Goal: Complete application form: Complete application form

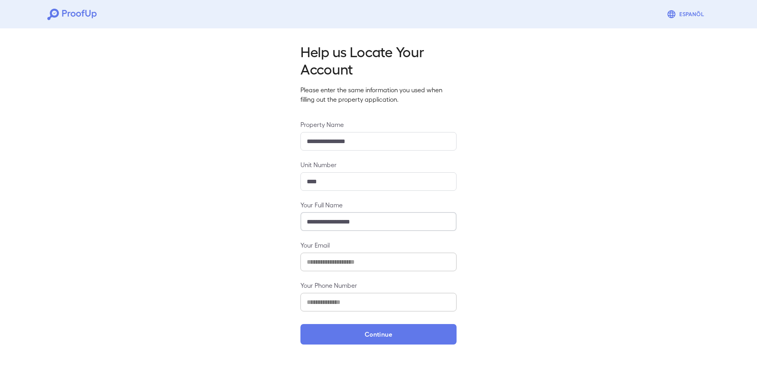
click at [343, 221] on input "**********" at bounding box center [379, 222] width 156 height 19
drag, startPoint x: 548, startPoint y: 281, endPoint x: 465, endPoint y: 308, distance: 87.4
click at [545, 282] on div "**********" at bounding box center [378, 191] width 757 height 332
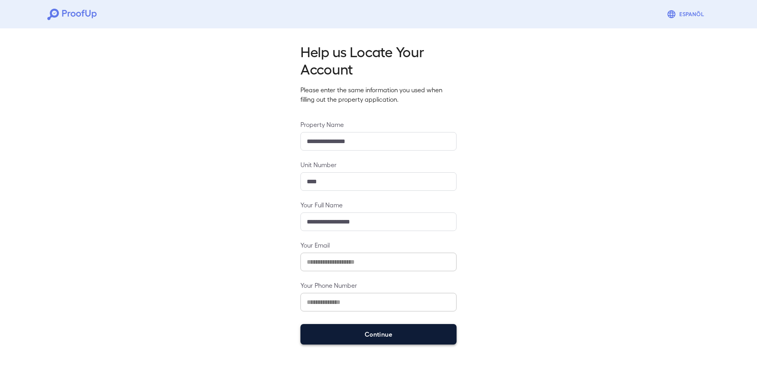
click at [391, 338] on button "Continue" at bounding box center [379, 334] width 156 height 21
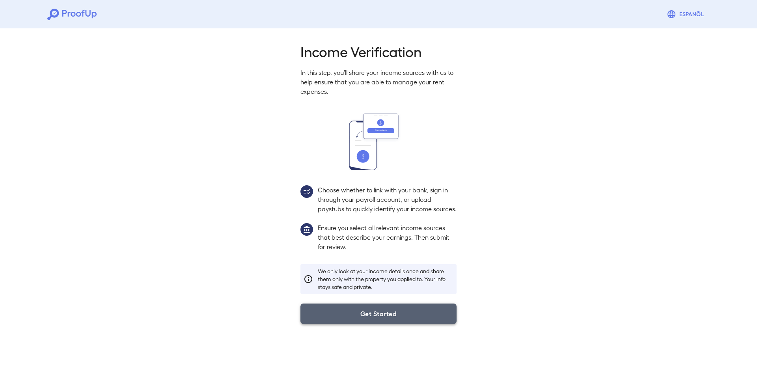
click at [385, 316] on button "Get Started" at bounding box center [379, 314] width 156 height 21
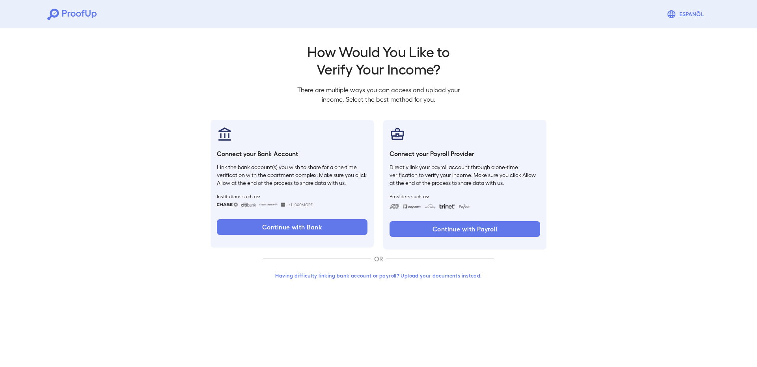
click at [443, 239] on div "Continue with Payroll" at bounding box center [465, 232] width 151 height 22
click at [447, 232] on button "Continue with Payroll" at bounding box center [465, 229] width 151 height 16
click at [436, 276] on button "Having difficulty linking bank account or payroll? Upload your documents instea…" at bounding box center [378, 276] width 230 height 14
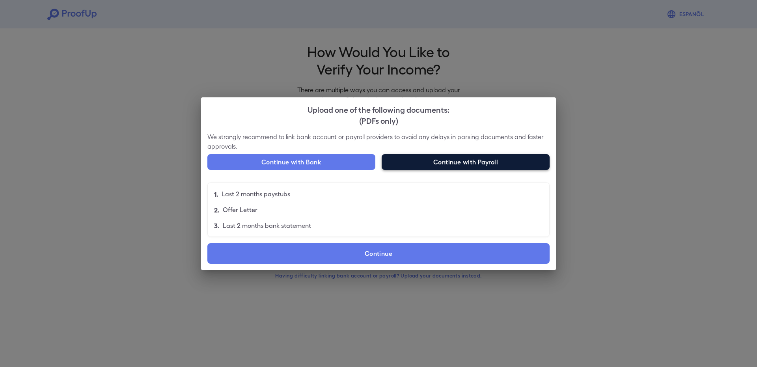
click at [520, 164] on button "Continue with Payroll" at bounding box center [466, 162] width 168 height 16
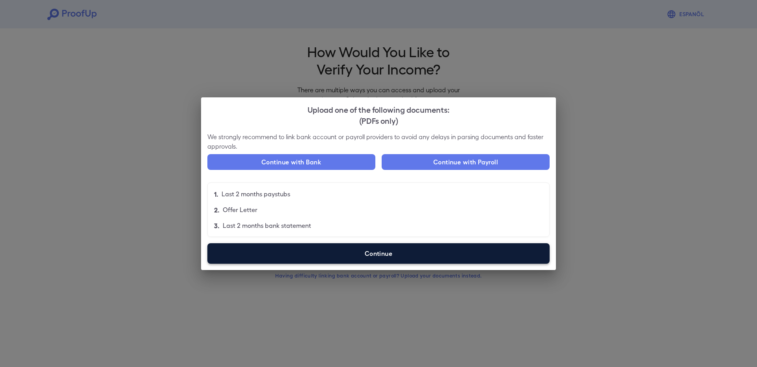
click at [355, 255] on label "Continue" at bounding box center [378, 253] width 342 height 21
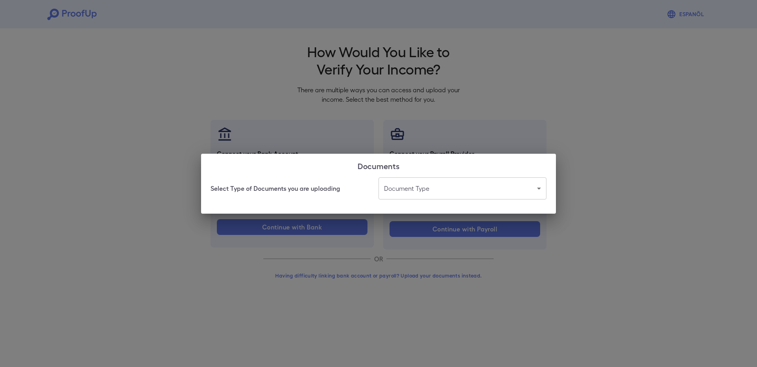
click at [428, 193] on body "Espanõl Go back How Would You Like to Verify Your Income? There are multiple wa…" at bounding box center [378, 150] width 757 height 301
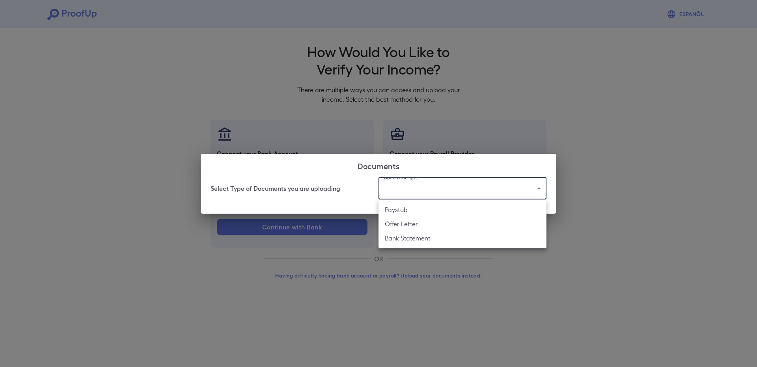
click at [421, 210] on li "Paystub" at bounding box center [463, 210] width 168 height 14
type input "*******"
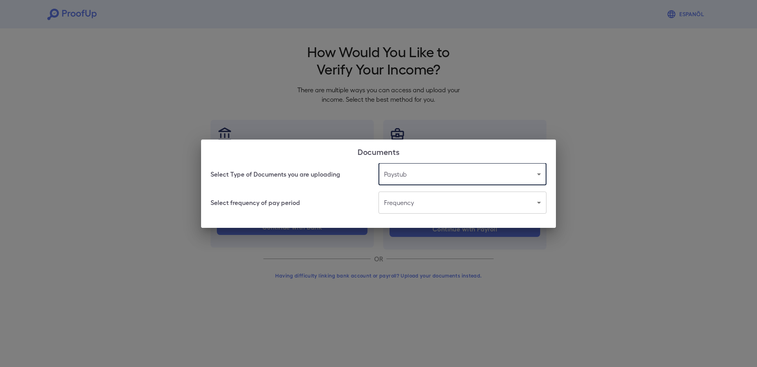
click at [415, 206] on body "Espanõl Go back How Would You Like to Verify Your Income? There are multiple wa…" at bounding box center [378, 150] width 757 height 301
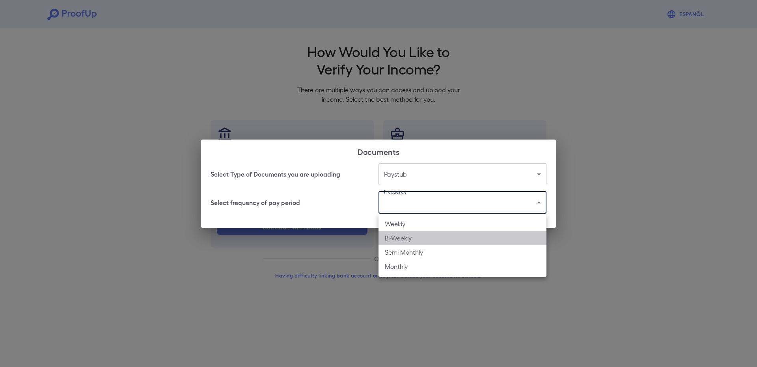
click at [410, 233] on li "Bi-Weekly" at bounding box center [463, 238] width 168 height 14
type input "*********"
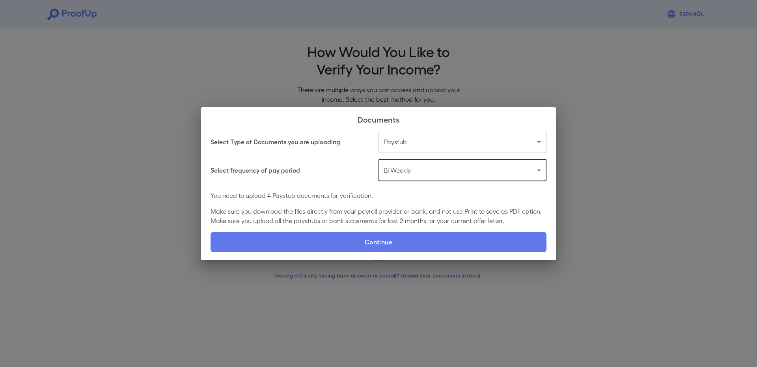
drag, startPoint x: 359, startPoint y: 291, endPoint x: 362, endPoint y: 270, distance: 21.2
click at [358, 288] on div "Documents Select Type of Documents you are uploading Paystub ******* ​ Select f…" at bounding box center [378, 183] width 757 height 367
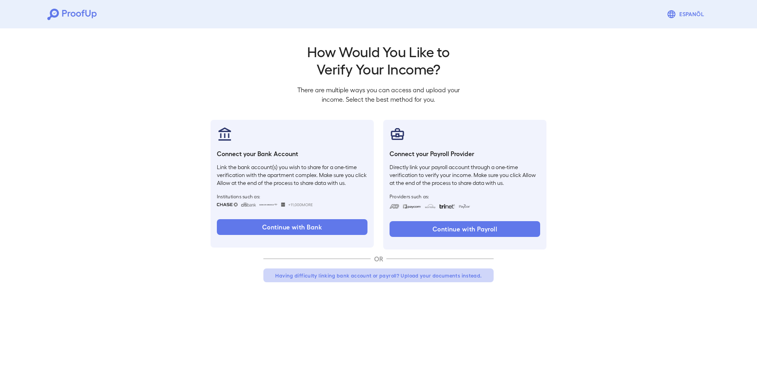
click at [381, 275] on button "Having difficulty linking bank account or payroll? Upload your documents instea…" at bounding box center [378, 276] width 230 height 14
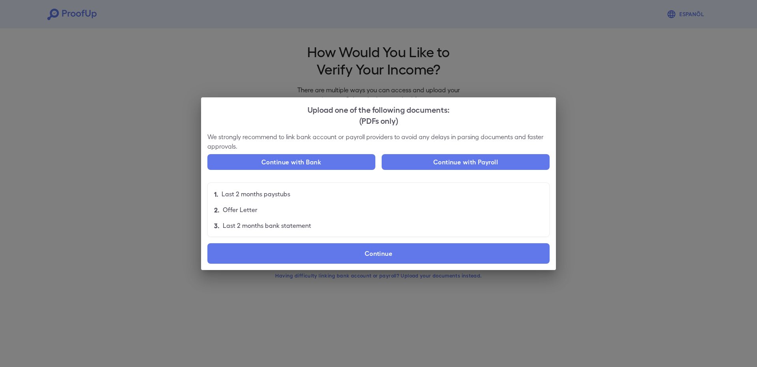
click at [405, 265] on div "We strongly recommend to link bank account or payroll providers to avoid any de…" at bounding box center [378, 201] width 355 height 138
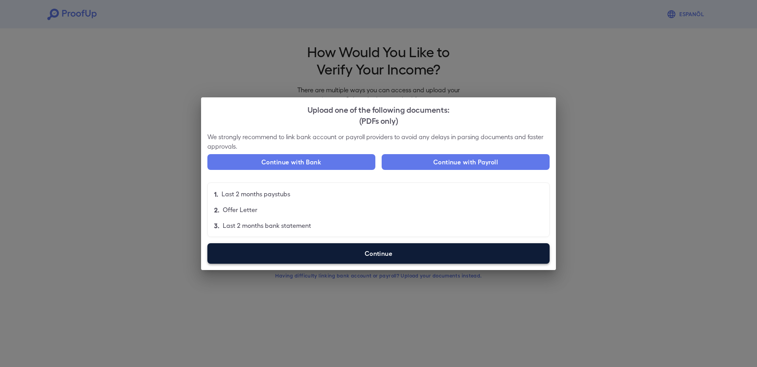
click at [407, 261] on label "Continue" at bounding box center [378, 253] width 342 height 21
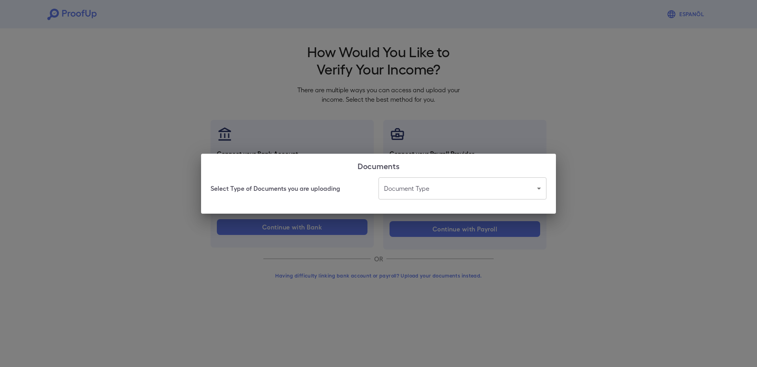
click at [426, 196] on body "Espanõl Go back How Would You Like to Verify Your Income? There are multiple wa…" at bounding box center [378, 150] width 757 height 301
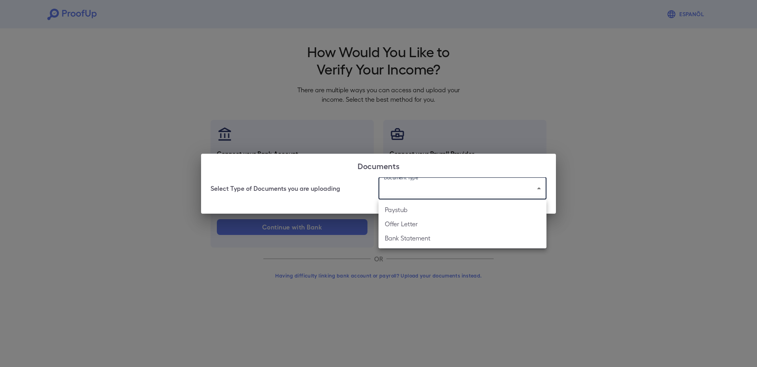
click at [421, 208] on li "Paystub" at bounding box center [463, 210] width 168 height 14
type input "*******"
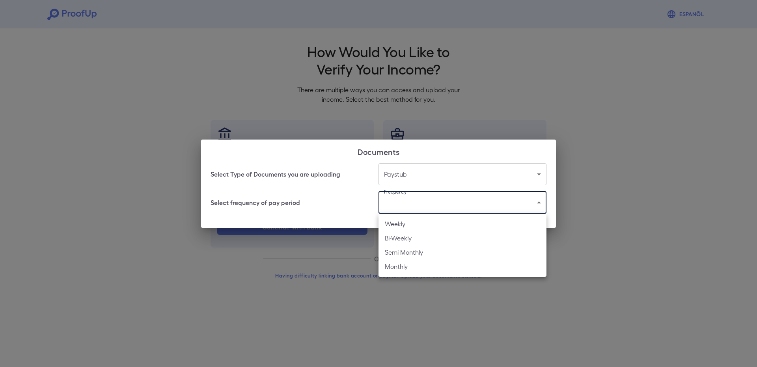
click at [426, 203] on body "Espanõl Go back How Would You Like to Verify Your Income? There are multiple wa…" at bounding box center [378, 150] width 757 height 301
click at [418, 242] on li "Bi-Weekly" at bounding box center [463, 238] width 168 height 14
type input "*********"
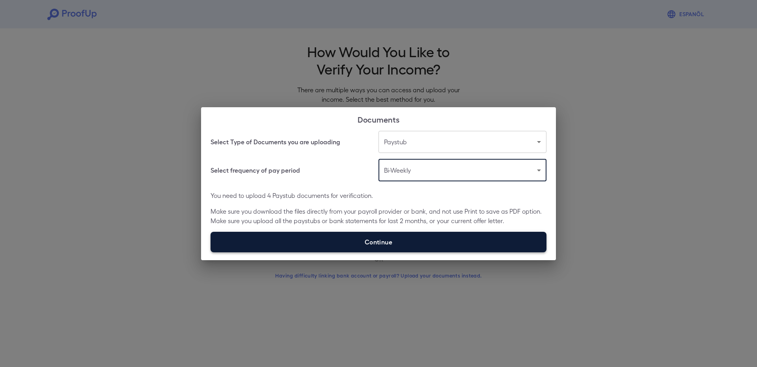
click at [414, 243] on label "Continue" at bounding box center [379, 242] width 336 height 21
click at [211, 252] on input "Continue" at bounding box center [211, 252] width 0 height 0
type input "**********"
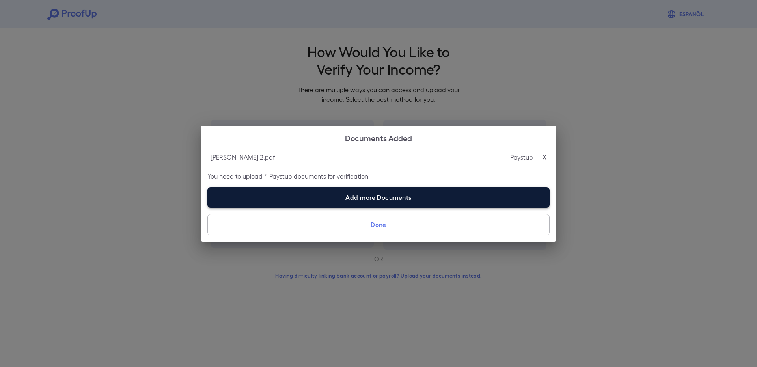
click at [362, 198] on label "Add more Documents" at bounding box center [378, 197] width 342 height 21
click at [208, 207] on input "Add more Documents" at bounding box center [207, 207] width 0 height 0
click at [372, 204] on label "Add more Documents" at bounding box center [378, 197] width 342 height 21
click at [208, 207] on input "Add more Documents" at bounding box center [207, 207] width 0 height 0
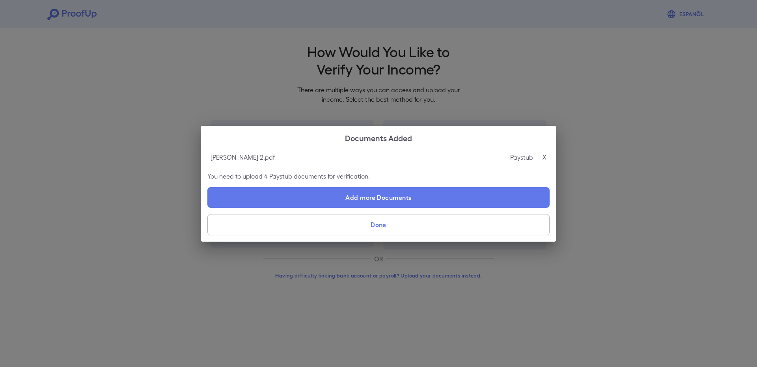
click at [545, 153] on p "X" at bounding box center [545, 157] width 4 height 9
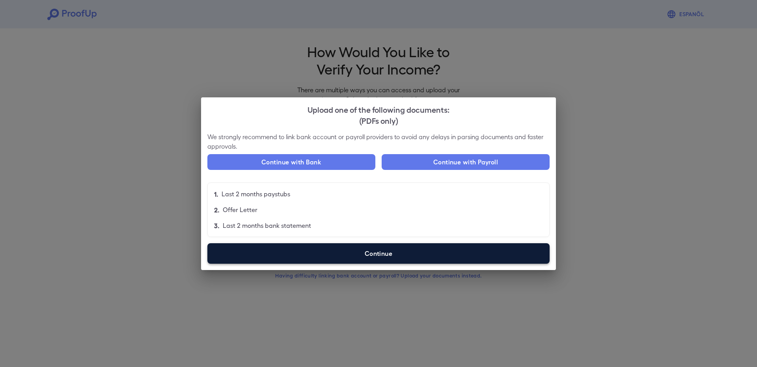
click at [372, 252] on label "Continue" at bounding box center [378, 253] width 342 height 21
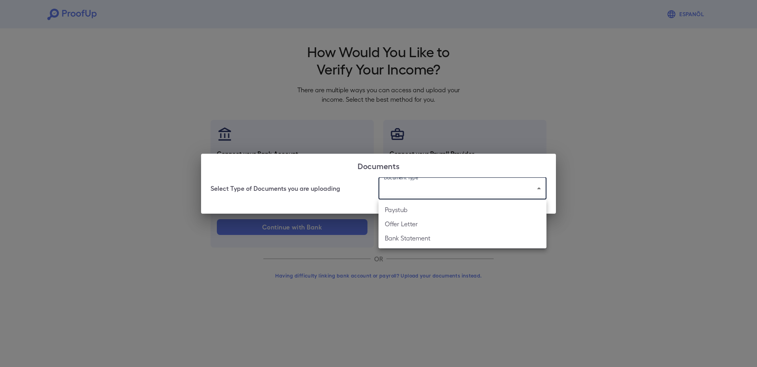
click at [452, 192] on body "Espanõl Go back How Would You Like to Verify Your Income? There are multiple wa…" at bounding box center [378, 150] width 757 height 301
click at [431, 214] on li "Paystub" at bounding box center [463, 210] width 168 height 14
type input "*******"
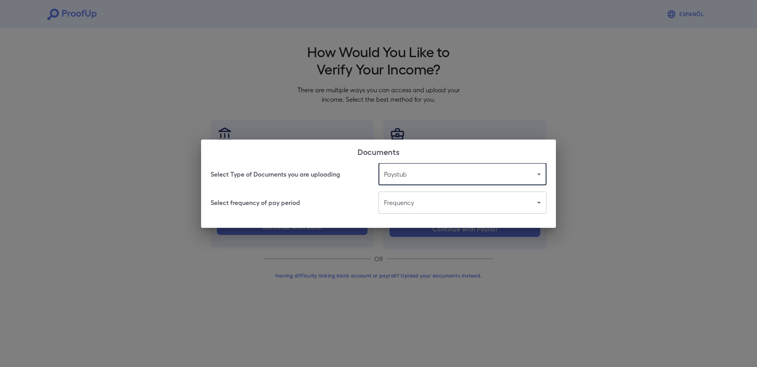
click at [416, 207] on body "Espanõl Go back How Would You Like to Verify Your Income? There are multiple wa…" at bounding box center [378, 150] width 757 height 301
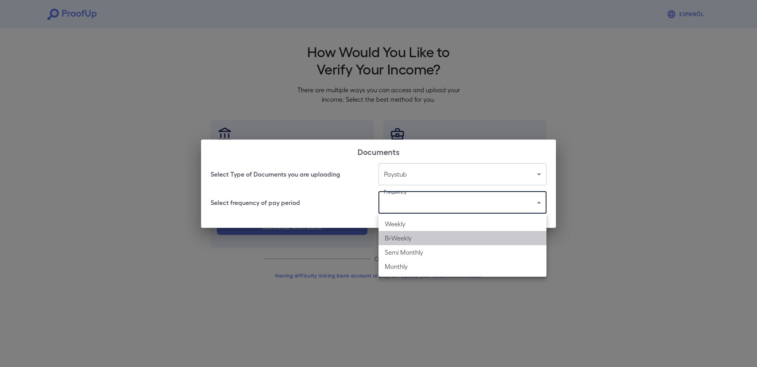
click at [409, 236] on li "Bi-Weekly" at bounding box center [463, 238] width 168 height 14
type input "*********"
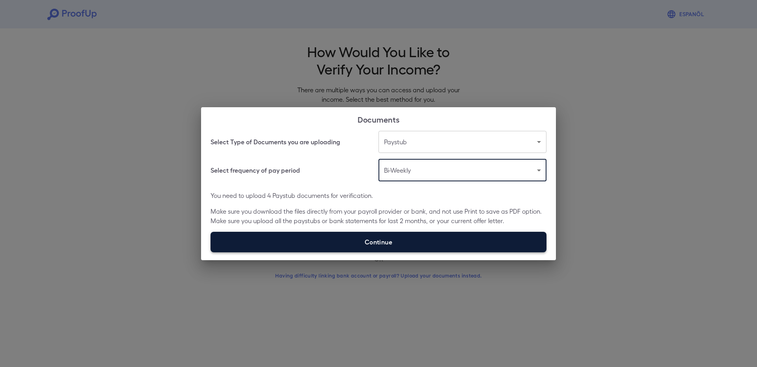
click at [397, 233] on label "Continue" at bounding box center [379, 242] width 336 height 21
click at [211, 252] on input "Continue" at bounding box center [211, 252] width 0 height 0
type input "**********"
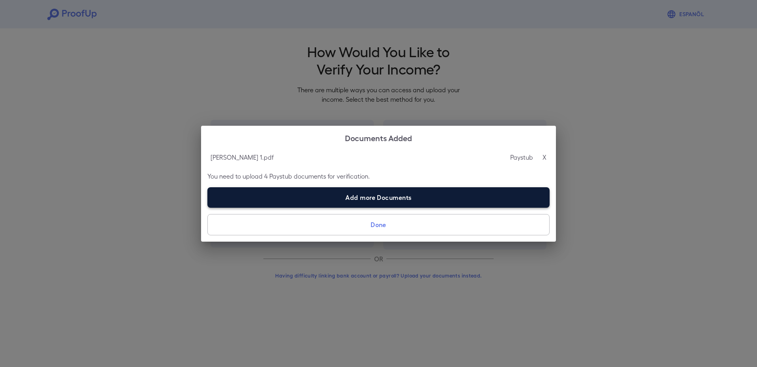
click at [401, 197] on label "Add more Documents" at bounding box center [378, 197] width 342 height 21
click at [208, 207] on input "Add more Documents" at bounding box center [207, 207] width 0 height 0
type input "**********"
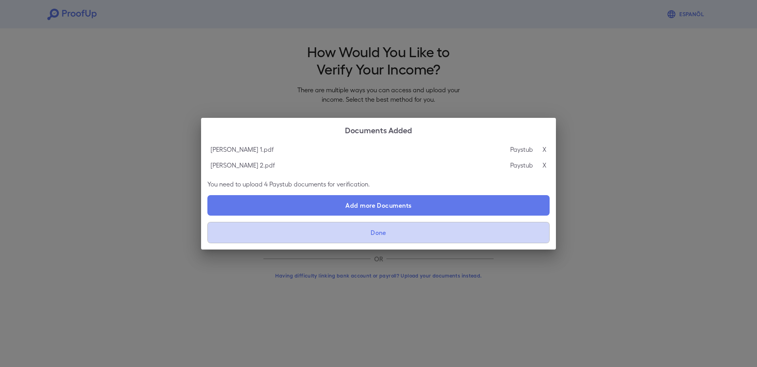
click at [393, 239] on button "Done" at bounding box center [378, 232] width 342 height 21
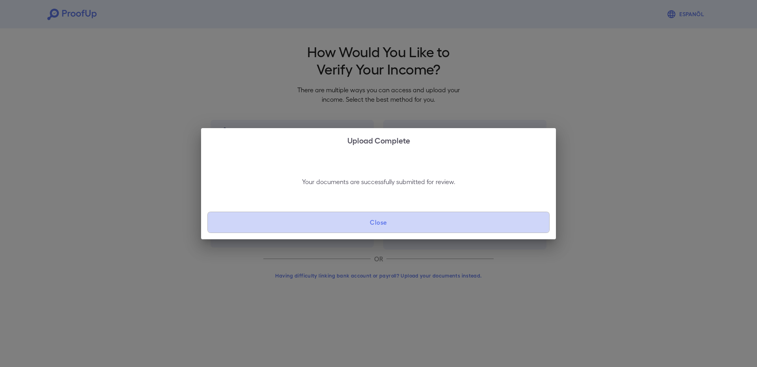
click at [391, 220] on button "Close" at bounding box center [378, 222] width 342 height 21
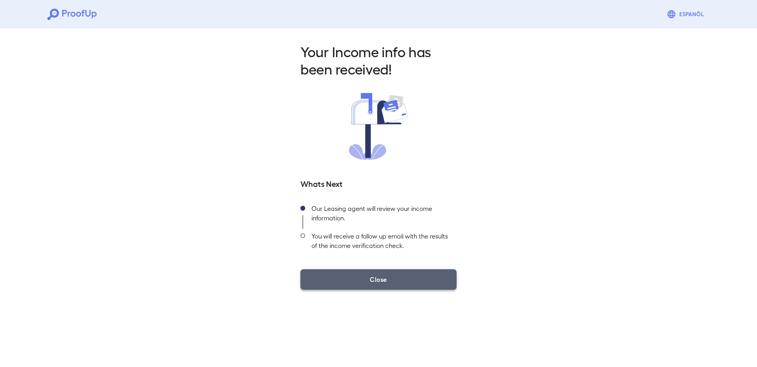
click at [372, 286] on button "Close" at bounding box center [379, 279] width 156 height 21
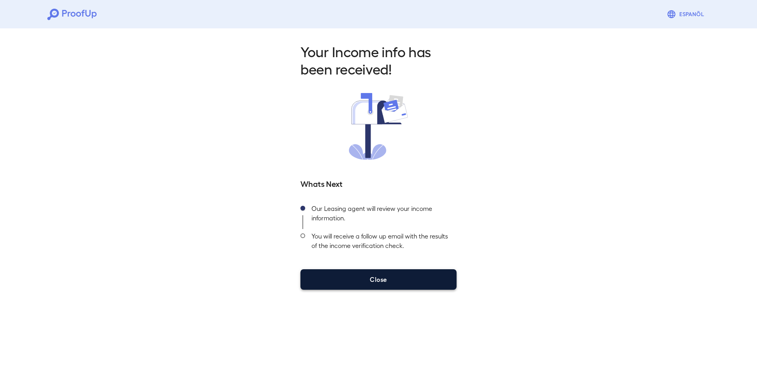
click at [375, 286] on button "Close" at bounding box center [379, 279] width 156 height 21
click at [407, 273] on button "Close" at bounding box center [379, 279] width 156 height 21
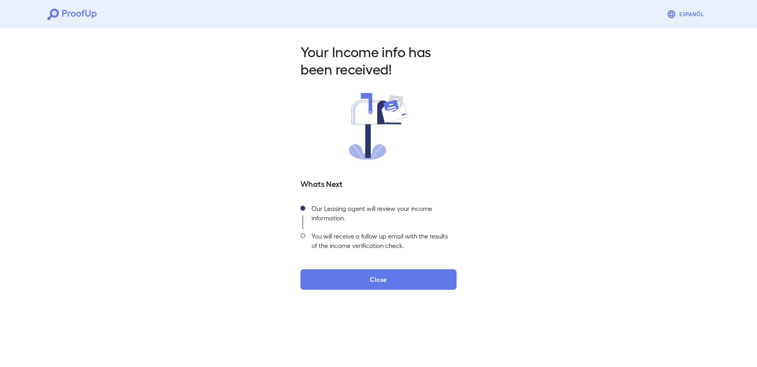
click at [645, 267] on div "Your Income info has been received! Whats Next Our Leasing agent will review yo…" at bounding box center [378, 163] width 757 height 277
click at [658, 209] on div "Your Income info has been received! Whats Next Our Leasing agent will review yo…" at bounding box center [378, 163] width 757 height 277
drag, startPoint x: 658, startPoint y: 210, endPoint x: 575, endPoint y: 241, distance: 88.5
click at [656, 211] on div "Your Income info has been received! Whats Next Our Leasing agent will review yo…" at bounding box center [378, 163] width 757 height 277
click at [308, 235] on div "You will receive a follow up email with the results of the income verification …" at bounding box center [380, 243] width 151 height 28
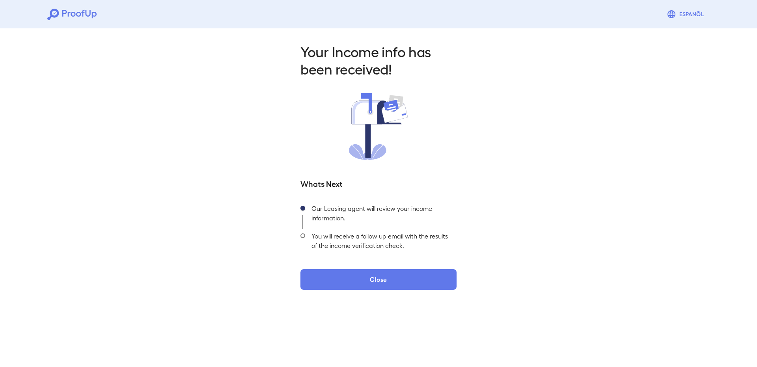
click at [306, 235] on div "You will receive a follow up email with the results of the income verification …" at bounding box center [380, 243] width 151 height 28
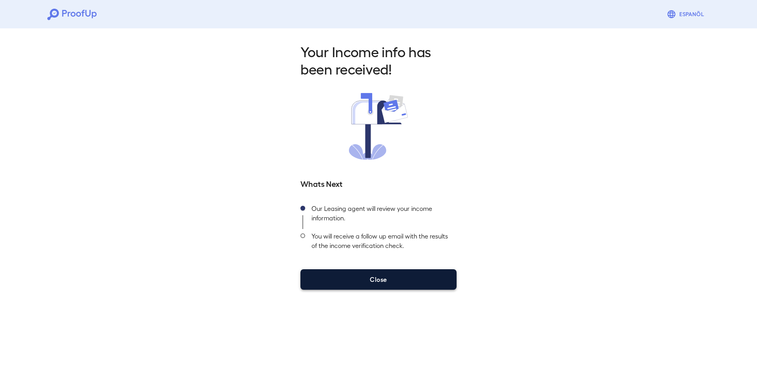
click at [372, 271] on button "Close" at bounding box center [379, 279] width 156 height 21
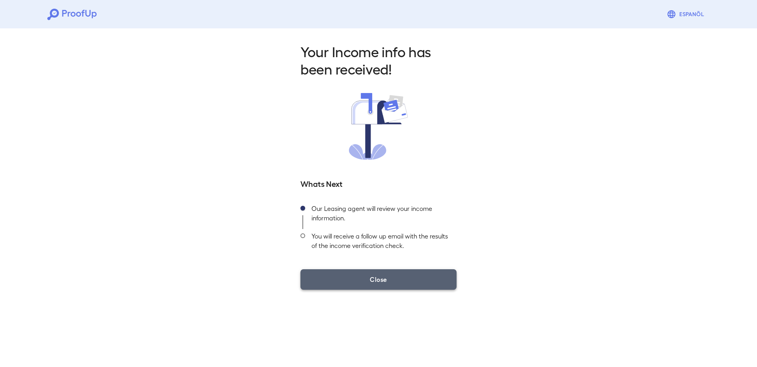
click at [372, 273] on button "Close" at bounding box center [379, 279] width 156 height 21
